Goal: Find specific fact: Find specific fact

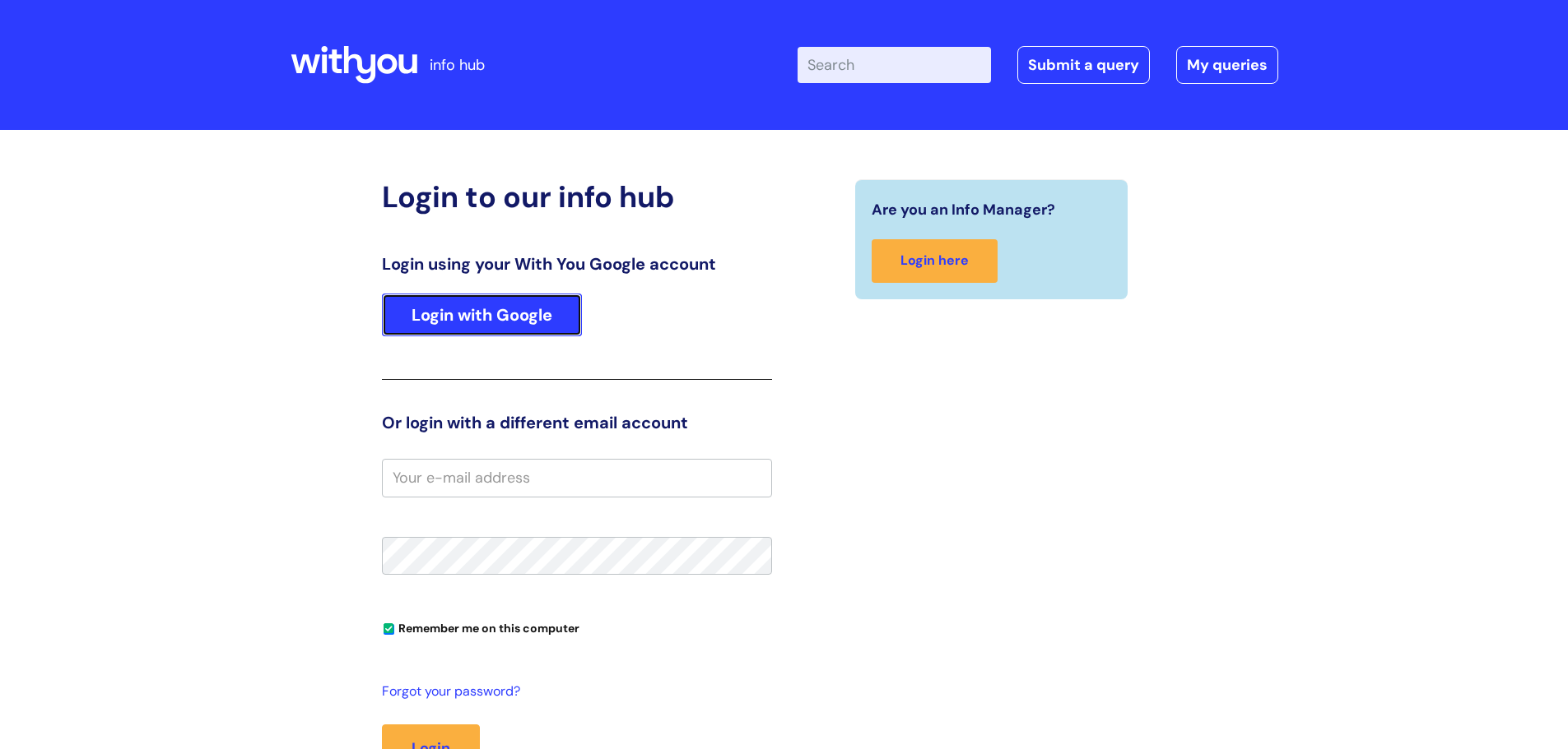
click at [430, 310] on link "Login with Google" at bounding box center [481, 315] width 200 height 43
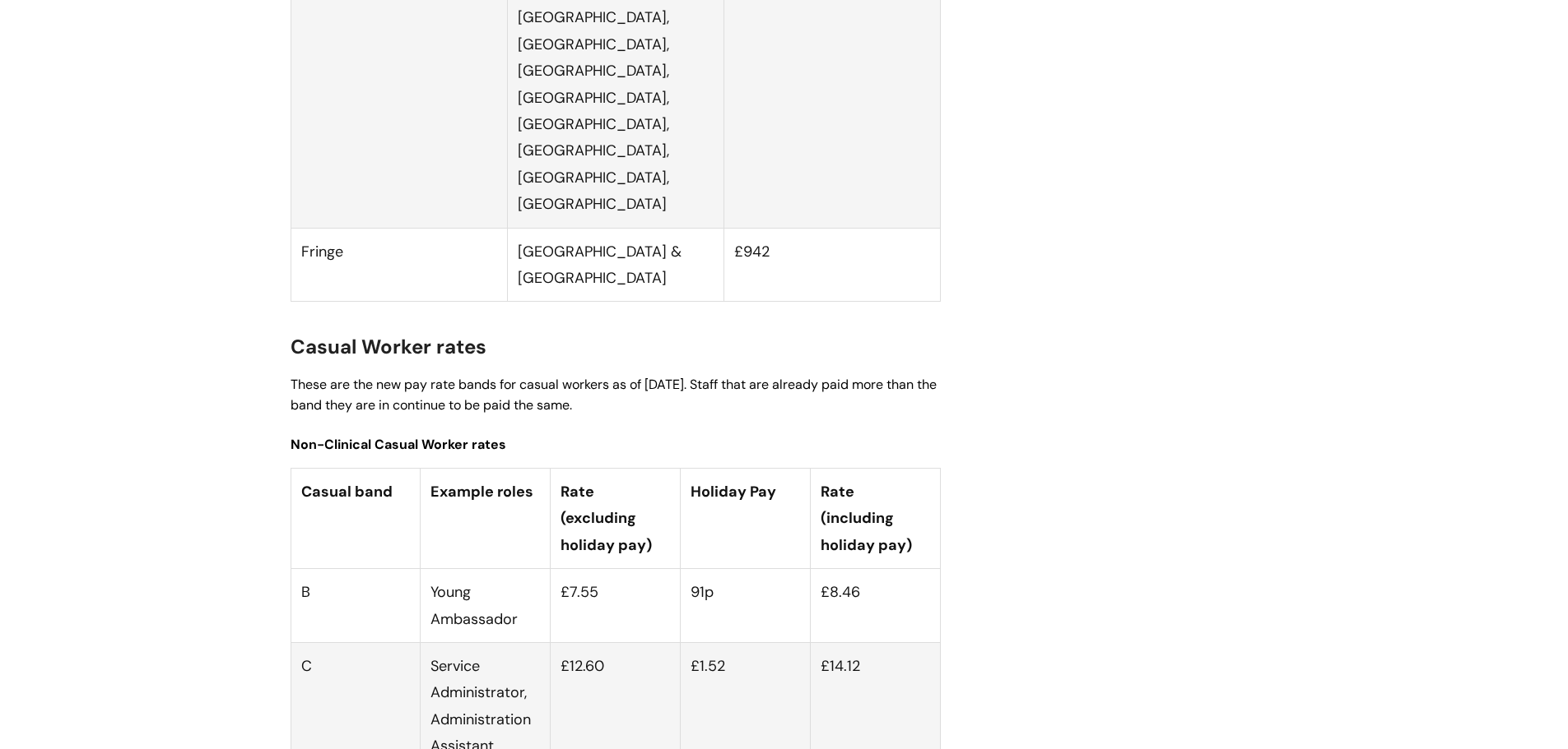
scroll to position [4277, 0]
drag, startPoint x: 625, startPoint y: 203, endPoint x: 560, endPoint y: 201, distance: 65.0
click at [560, 641] on td "£12.60" at bounding box center [615, 758] width 130 height 234
copy td "£12.60"
